Goal: Use online tool/utility: Utilize a website feature to perform a specific function

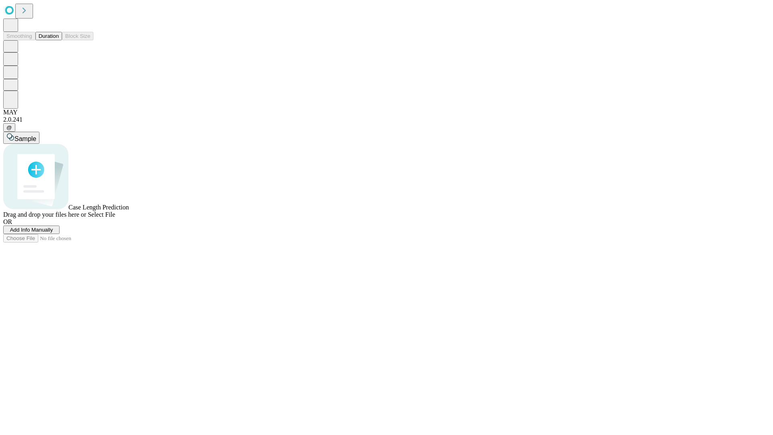
click at [59, 40] on button "Duration" at bounding box center [48, 36] width 27 height 8
click at [53, 233] on span "Add Info Manually" at bounding box center [31, 230] width 43 height 6
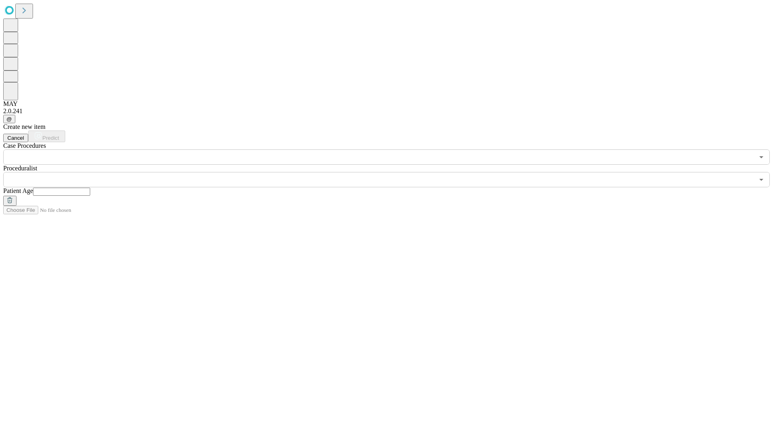
click at [90, 188] on input "text" at bounding box center [61, 192] width 57 height 8
type input "**"
click at [392, 172] on input "text" at bounding box center [378, 179] width 751 height 15
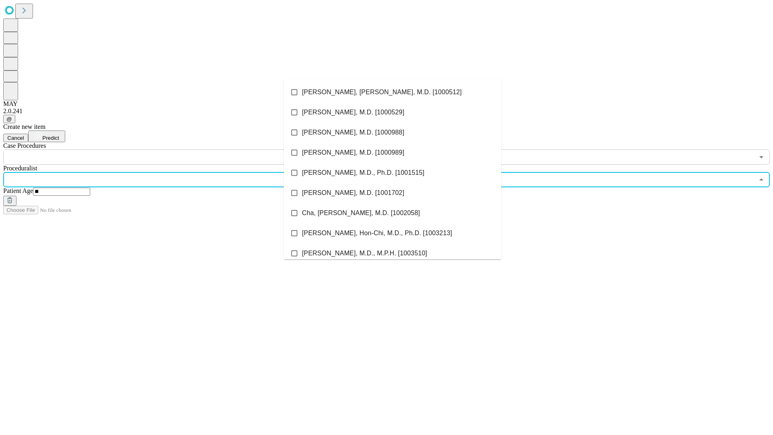
click at [393, 92] on li "[PERSON_NAME], [PERSON_NAME], M.D. [1000512]" at bounding box center [393, 92] width 218 height 20
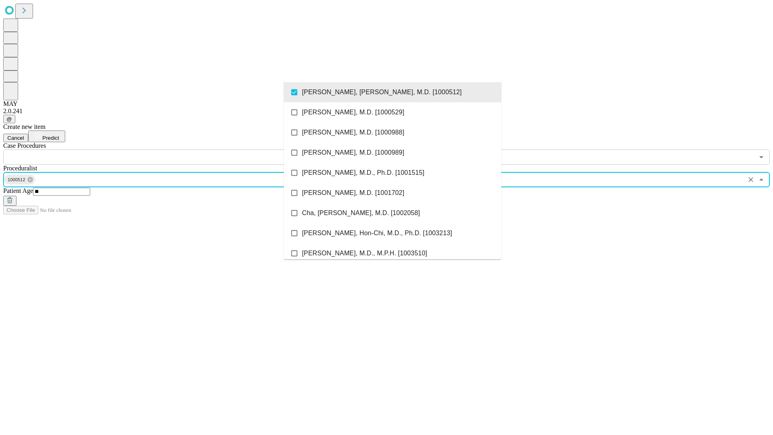
click at [169, 149] on input "text" at bounding box center [378, 156] width 751 height 15
